Goal: Book appointment/travel/reservation

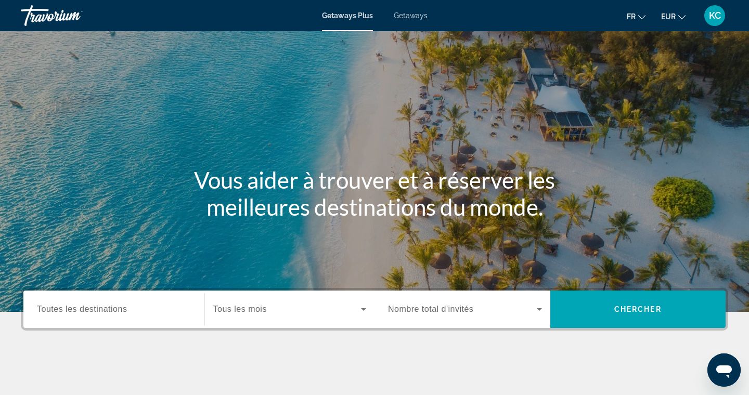
click at [413, 16] on span "Getaways" at bounding box center [411, 15] width 34 height 8
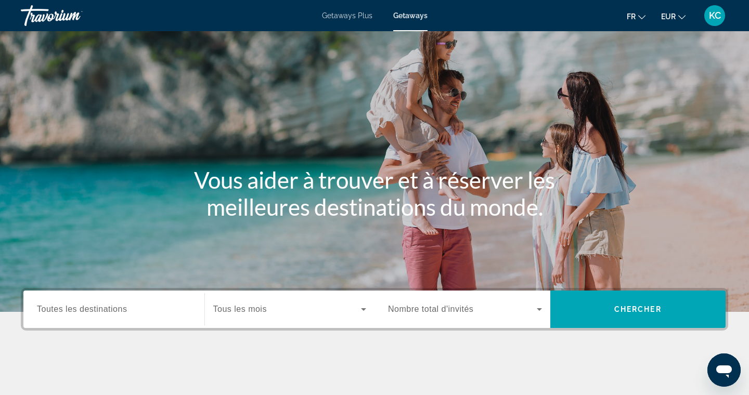
click at [100, 308] on span "Toutes les destinations" at bounding box center [82, 309] width 90 height 9
click at [100, 308] on input "Destination Toutes les destinations" at bounding box center [114, 310] width 154 height 12
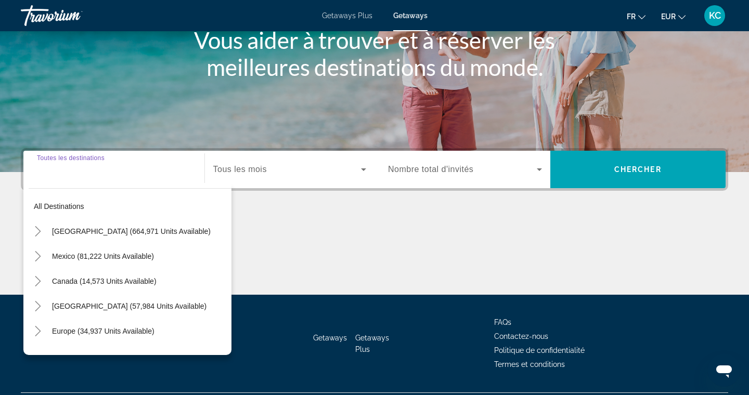
scroll to position [167, 0]
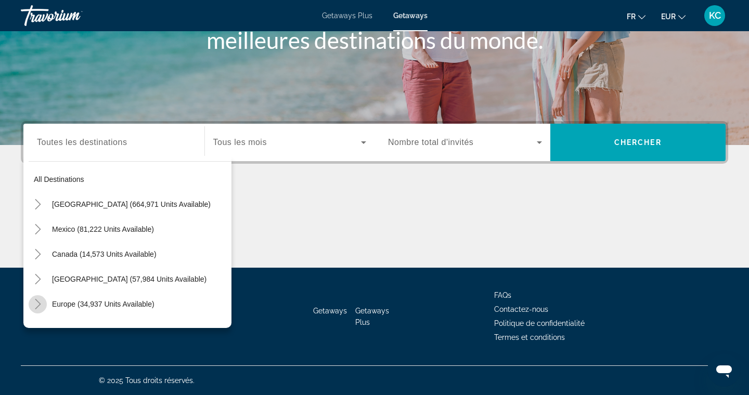
click at [39, 303] on icon "Toggle Europe (34,937 units available)" at bounding box center [38, 304] width 6 height 10
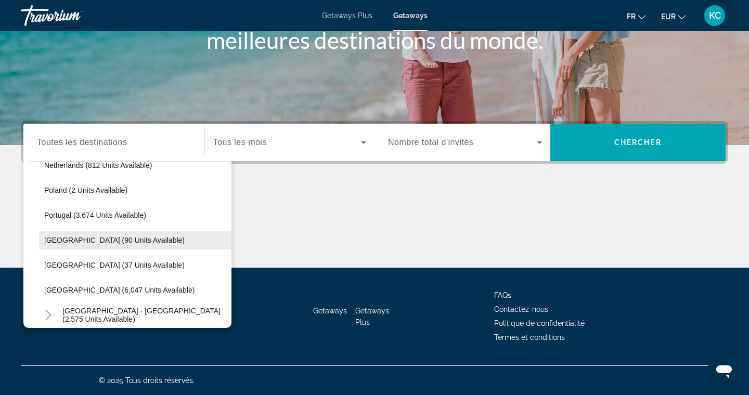
scroll to position [521, 0]
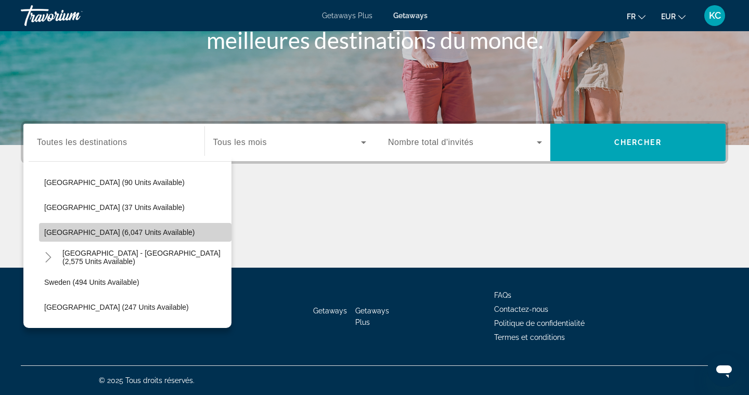
click at [93, 233] on span "[GEOGRAPHIC_DATA] (6,047 units available)" at bounding box center [119, 232] width 150 height 8
type input "**********"
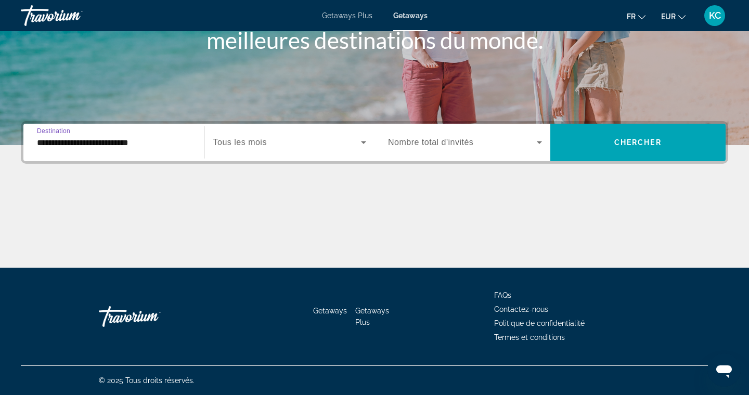
click at [357, 143] on span "Search widget" at bounding box center [287, 142] width 148 height 12
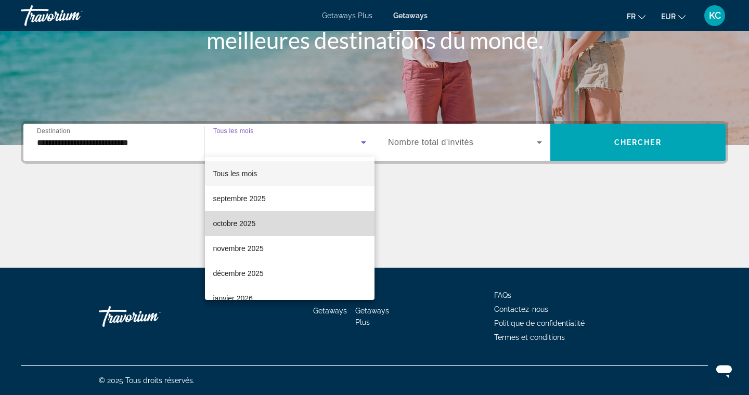
click at [308, 224] on mat-option "octobre 2025" at bounding box center [290, 223] width 170 height 25
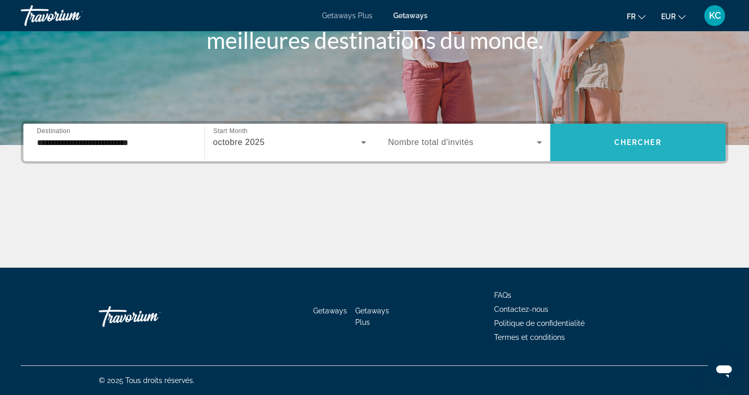
click at [616, 149] on span "Search widget" at bounding box center [638, 142] width 176 height 25
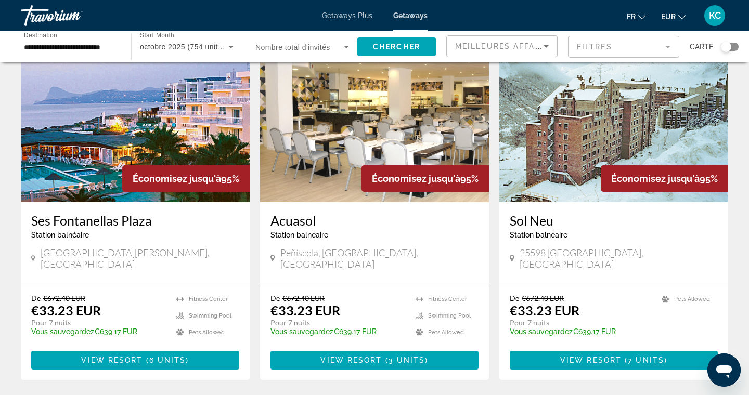
scroll to position [422, 0]
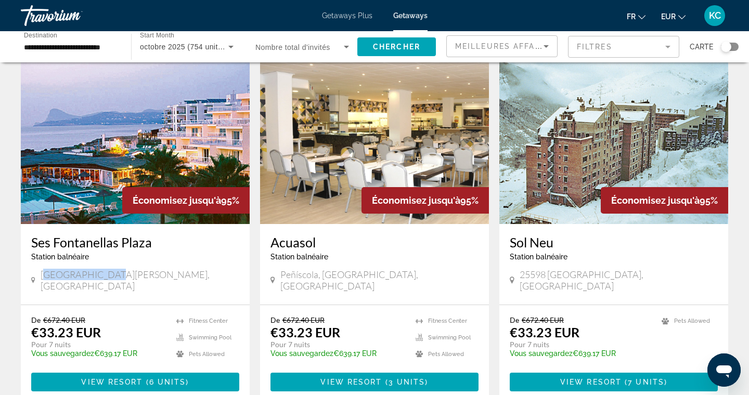
drag, startPoint x: 102, startPoint y: 247, endPoint x: 44, endPoint y: 250, distance: 57.8
click at [44, 269] on div "[GEOGRAPHIC_DATA][PERSON_NAME], [GEOGRAPHIC_DATA]" at bounding box center [135, 280] width 208 height 23
click at [57, 269] on span "[GEOGRAPHIC_DATA][PERSON_NAME], [GEOGRAPHIC_DATA]" at bounding box center [140, 280] width 199 height 23
drag, startPoint x: 102, startPoint y: 248, endPoint x: 42, endPoint y: 250, distance: 60.3
click at [43, 269] on div "[GEOGRAPHIC_DATA][PERSON_NAME], [GEOGRAPHIC_DATA]" at bounding box center [135, 280] width 208 height 23
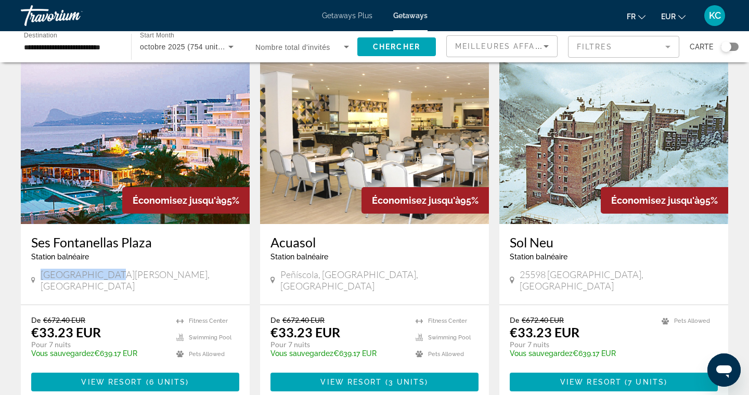
copy span "[GEOGRAPHIC_DATA][PERSON_NAME], [GEOGRAPHIC_DATA]"
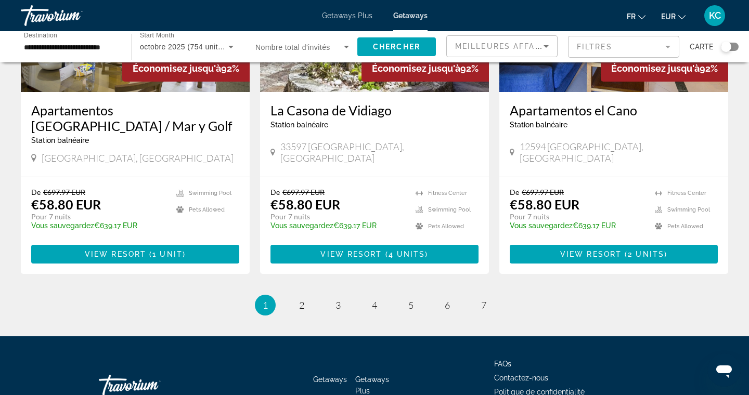
scroll to position [1303, 0]
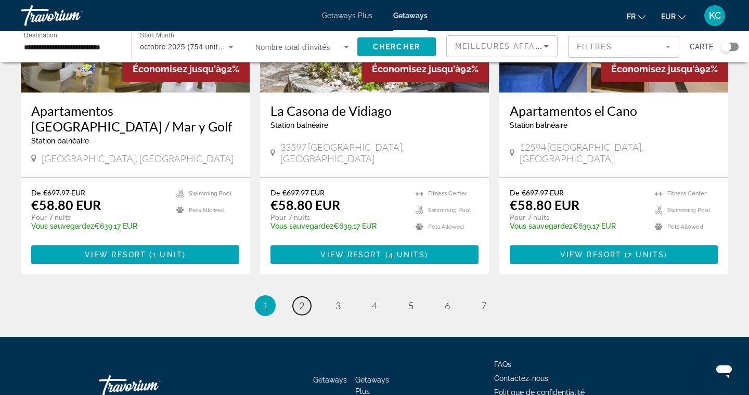
click at [300, 300] on span "2" at bounding box center [301, 305] width 5 height 11
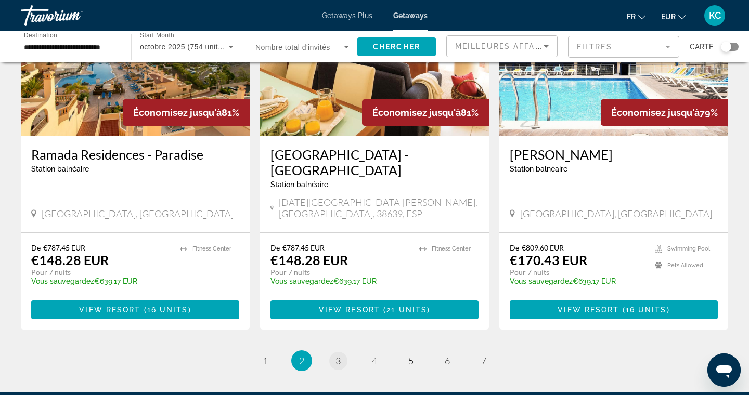
scroll to position [1239, 0]
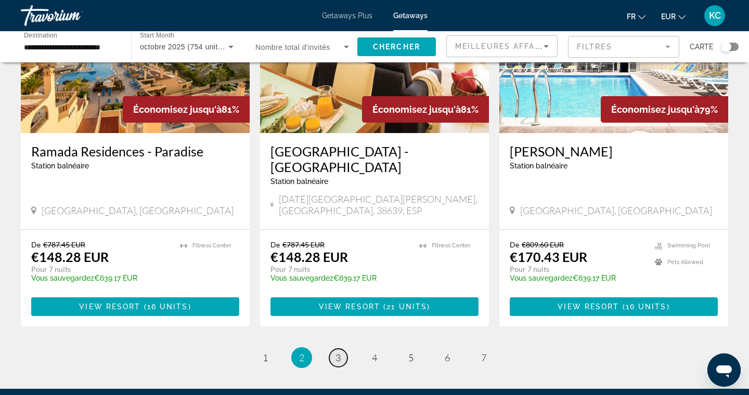
click at [340, 352] on span "3" at bounding box center [337, 357] width 5 height 11
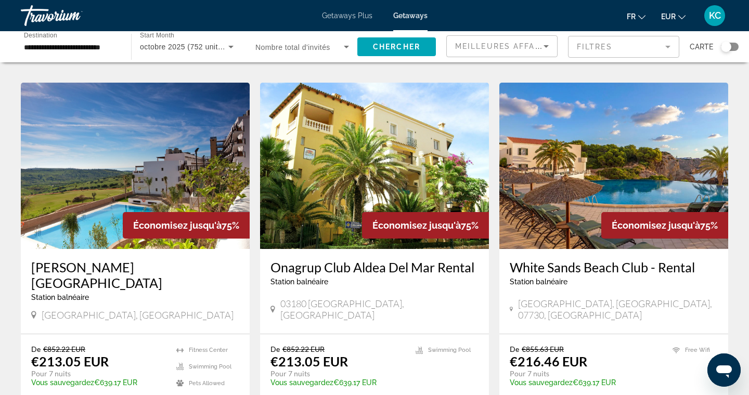
scroll to position [1174, 0]
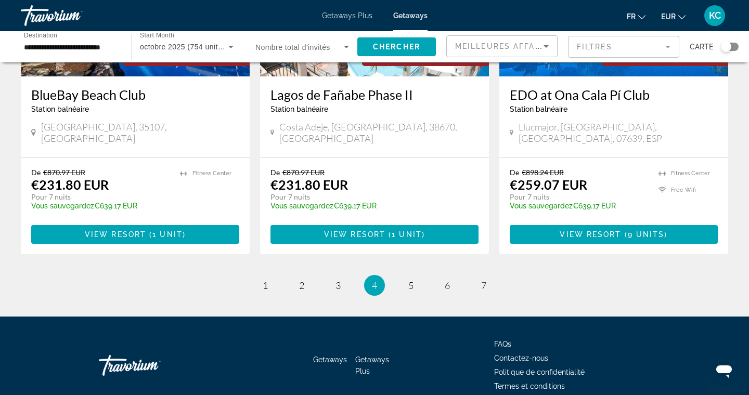
scroll to position [1288, 0]
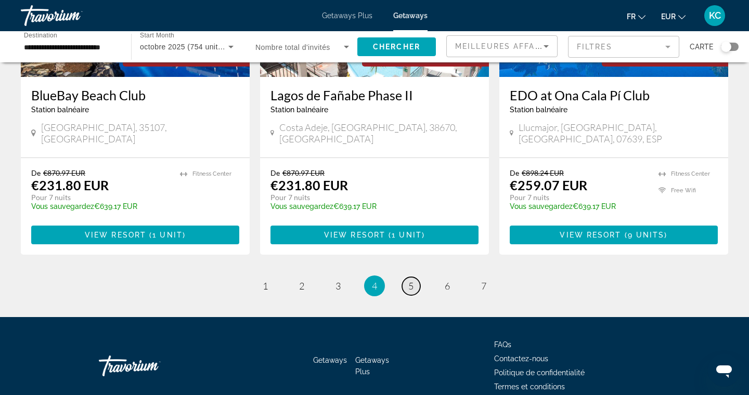
click at [410, 280] on span "5" at bounding box center [410, 285] width 5 height 11
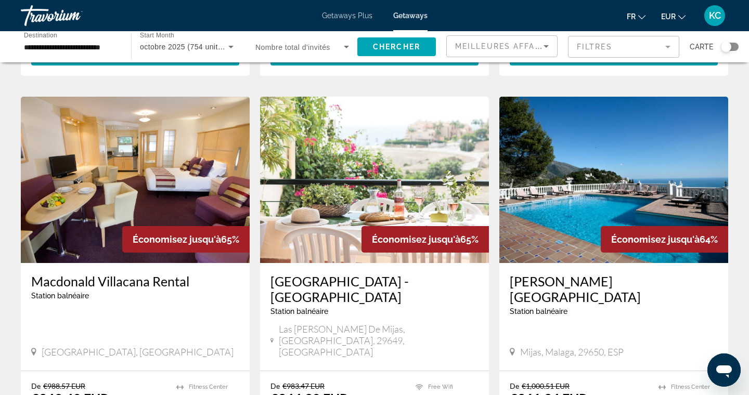
scroll to position [739, 0]
